Goal: Information Seeking & Learning: Learn about a topic

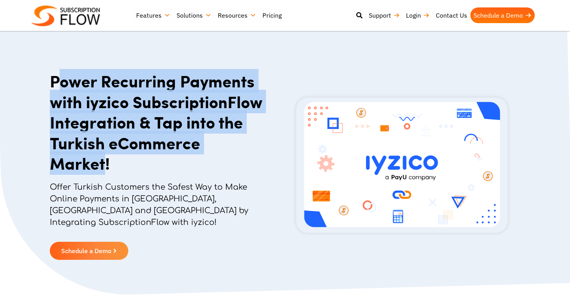
click at [110, 162] on h1 "Power Recurring Payments with iyzico SubscriptionFlow Integration & Tap into th…" at bounding box center [157, 122] width 214 height 103
click at [110, 163] on h1 "Power Recurring Payments with iyzico SubscriptionFlow Integration & Tap into th…" at bounding box center [157, 122] width 214 height 103
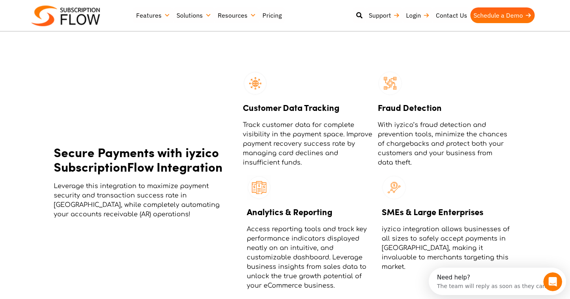
drag, startPoint x: 65, startPoint y: 142, endPoint x: 128, endPoint y: 190, distance: 79.3
click at [89, 160] on h2 "Secure Payments with iyzico SubscriptionFlow Integration" at bounding box center [139, 159] width 170 height 29
click at [139, 197] on p "Leverage this integration to maximize payment security and transaction success …" at bounding box center [139, 201] width 170 height 38
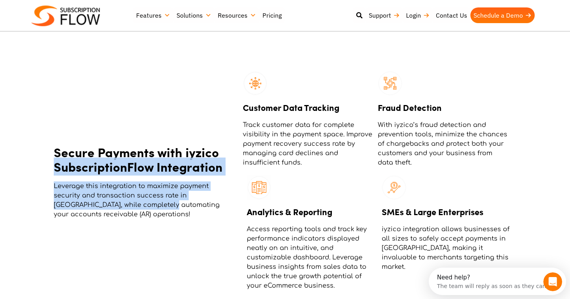
drag, startPoint x: 139, startPoint y: 197, endPoint x: 57, endPoint y: 145, distance: 97.3
click at [57, 146] on div "Secure Payments with iyzico SubscriptionFlow Integration Leverage this integrat…" at bounding box center [146, 181] width 185 height 228
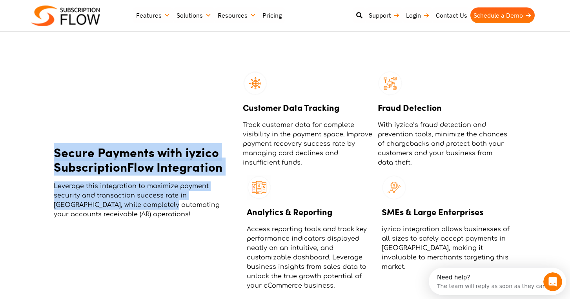
click at [57, 145] on h2 "Secure Payments with iyzico SubscriptionFlow Integration" at bounding box center [139, 159] width 170 height 29
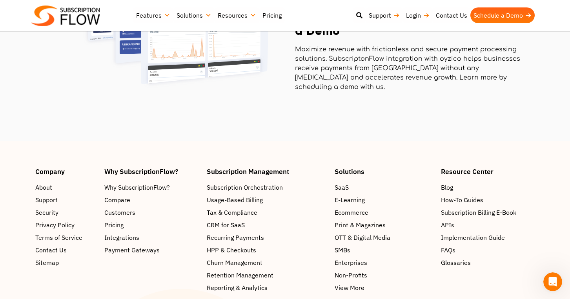
scroll to position [1356, 0]
